Goal: Information Seeking & Learning: Learn about a topic

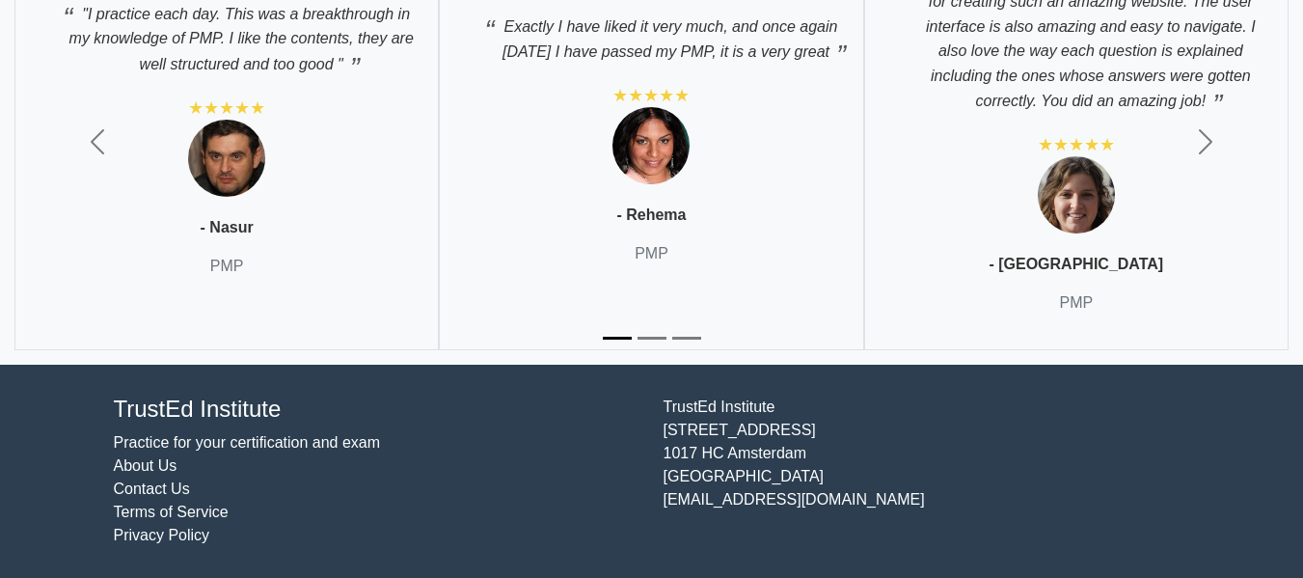
scroll to position [6560, 0]
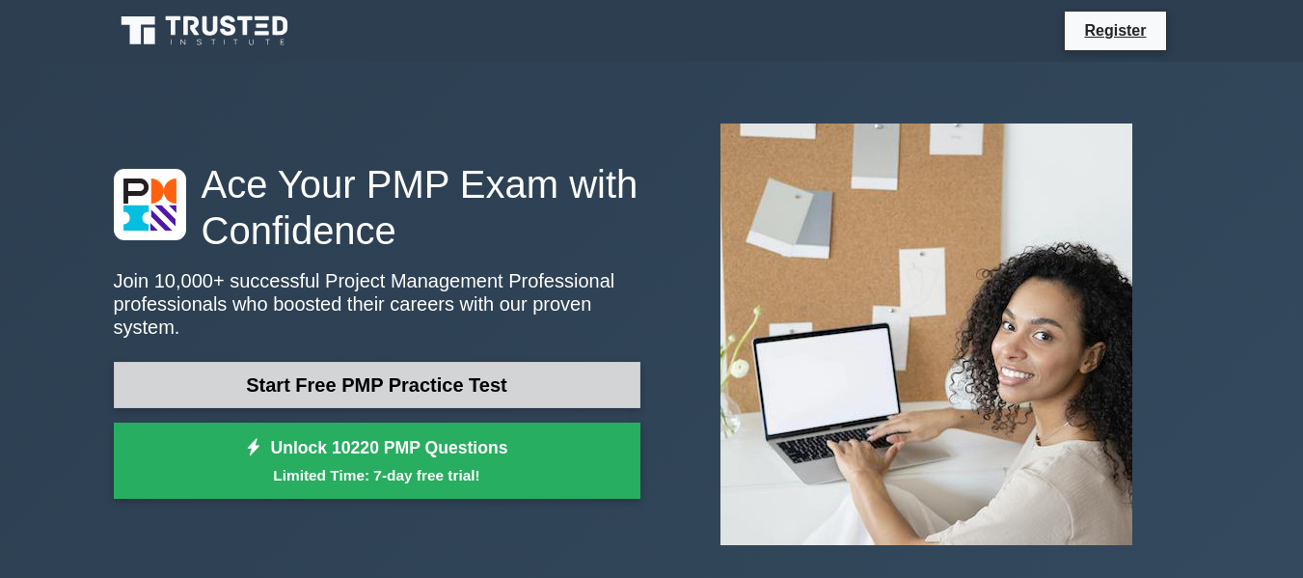
click at [533, 362] on link "Start Free PMP Practice Test" at bounding box center [377, 385] width 527 height 46
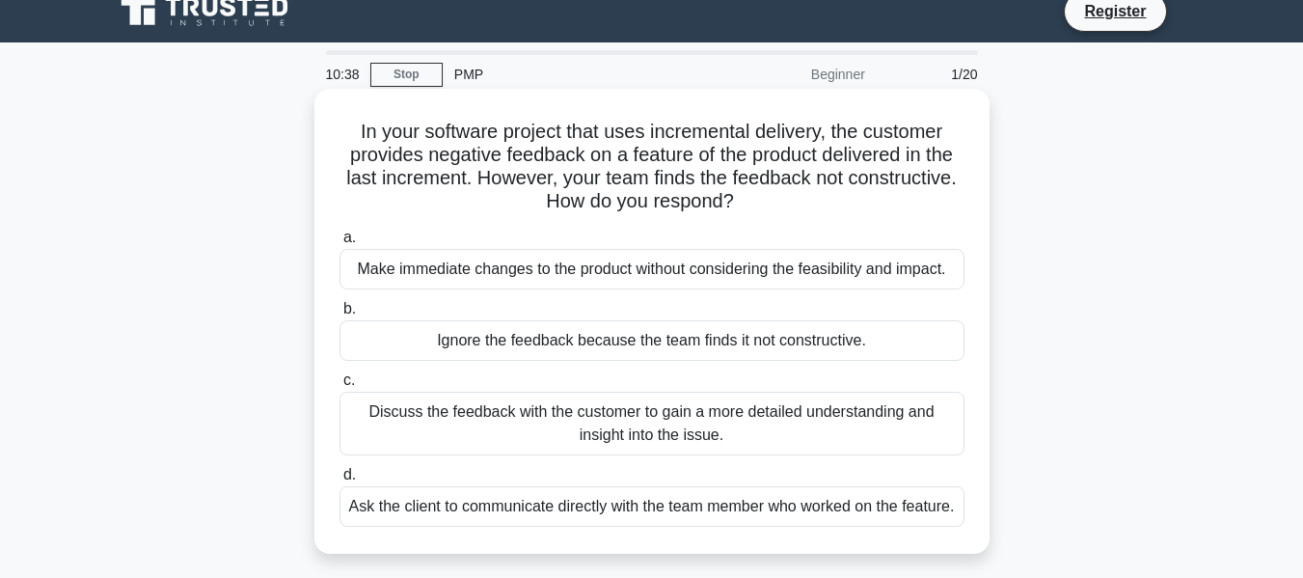
scroll to position [25, 0]
